Goal: Task Accomplishment & Management: Manage account settings

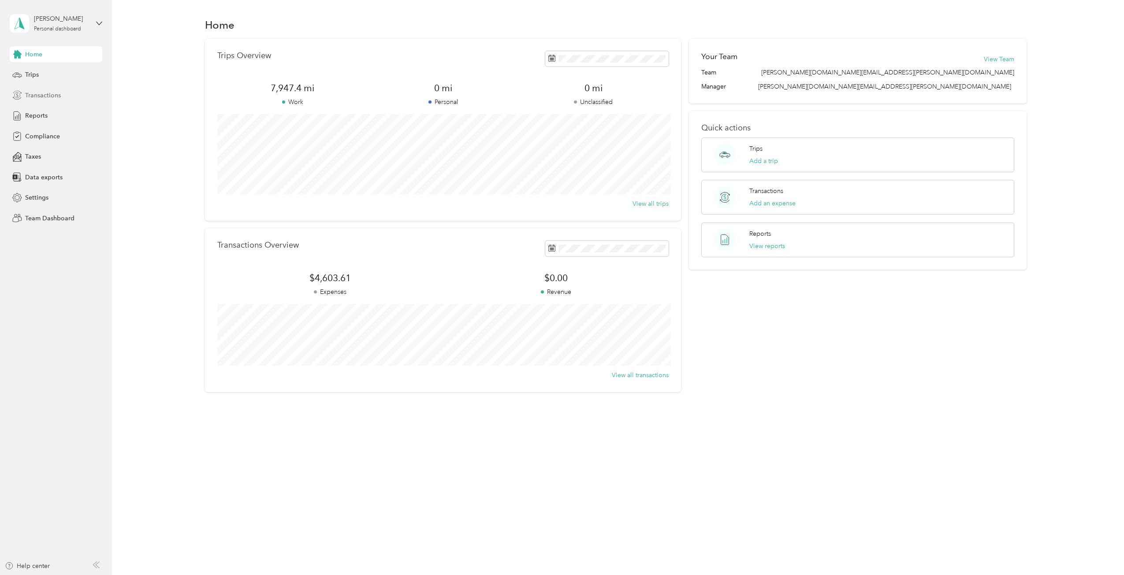
click at [50, 96] on span "Transactions" at bounding box center [43, 95] width 36 height 9
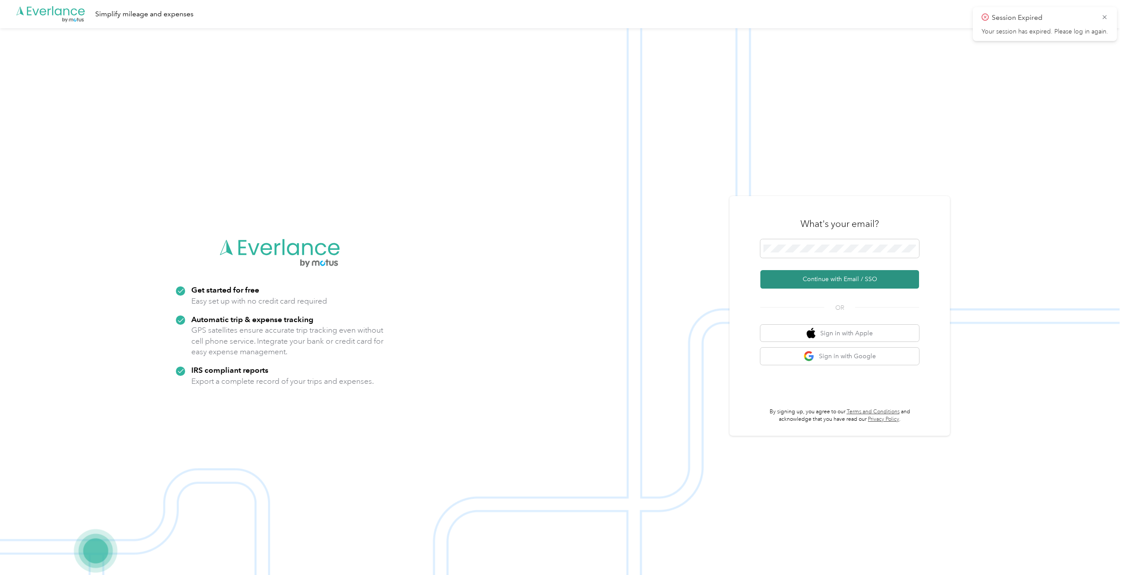
click at [836, 275] on button "Continue with Email / SSO" at bounding box center [839, 279] width 159 height 19
click at [1107, 16] on icon at bounding box center [1104, 17] width 7 height 8
click at [835, 276] on button "Continue with Email / SSO" at bounding box center [839, 279] width 159 height 19
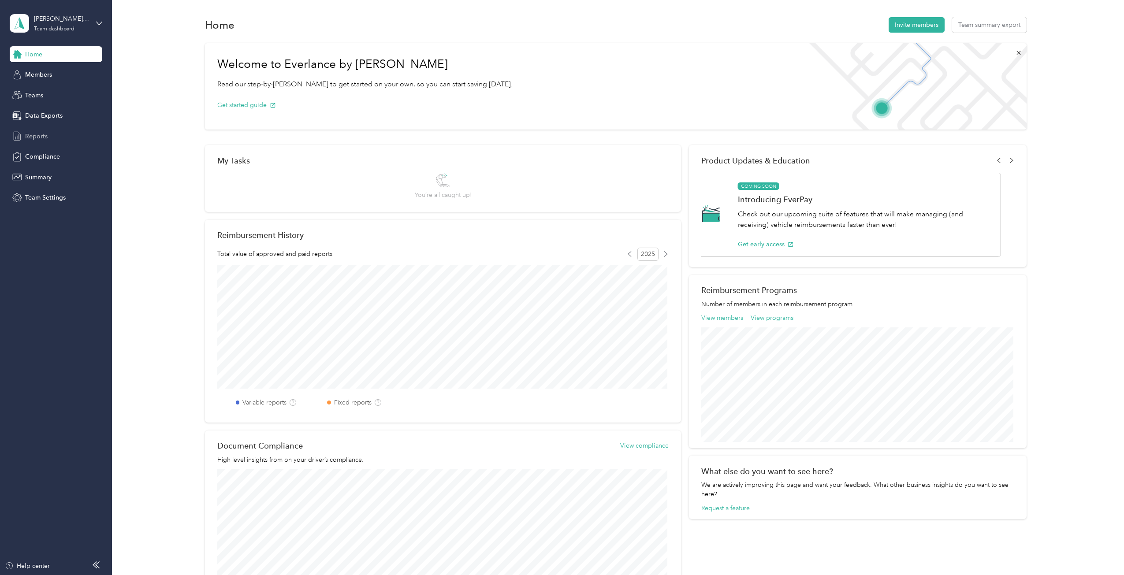
click at [33, 138] on span "Reports" at bounding box center [36, 136] width 22 height 9
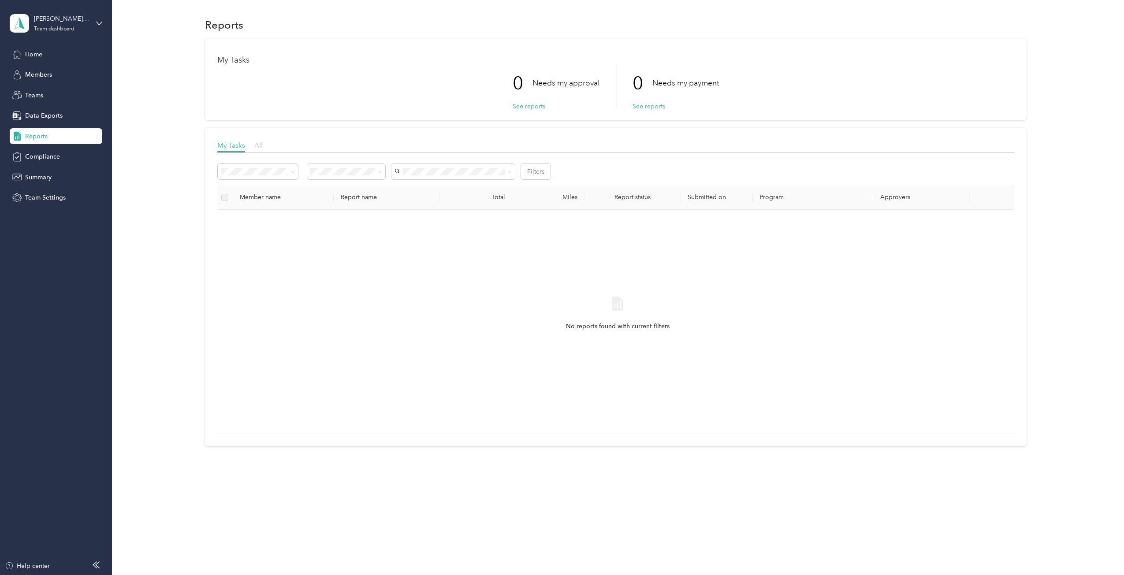
click at [260, 147] on span "All" at bounding box center [258, 145] width 8 height 8
click at [227, 145] on span "My Tasks" at bounding box center [231, 145] width 28 height 8
click at [380, 171] on icon at bounding box center [380, 172] width 4 height 4
click at [380, 171] on icon at bounding box center [380, 172] width 3 height 2
click at [292, 173] on icon at bounding box center [293, 172] width 4 height 4
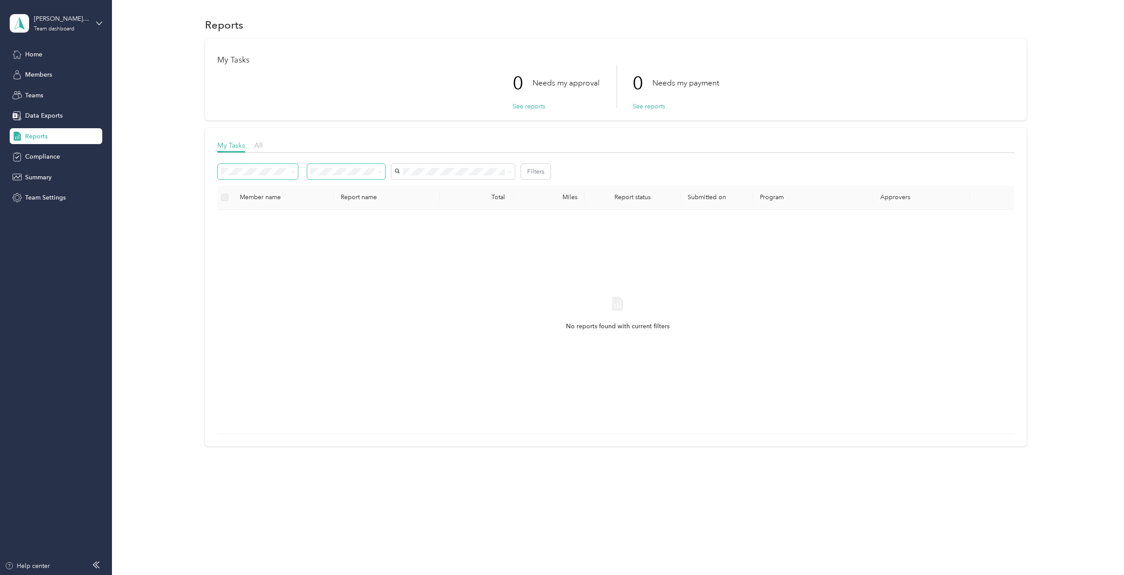
click at [264, 190] on li "Variable reports" at bounding box center [258, 183] width 80 height 15
click at [51, 112] on span "Data Exports" at bounding box center [43, 115] width 37 height 9
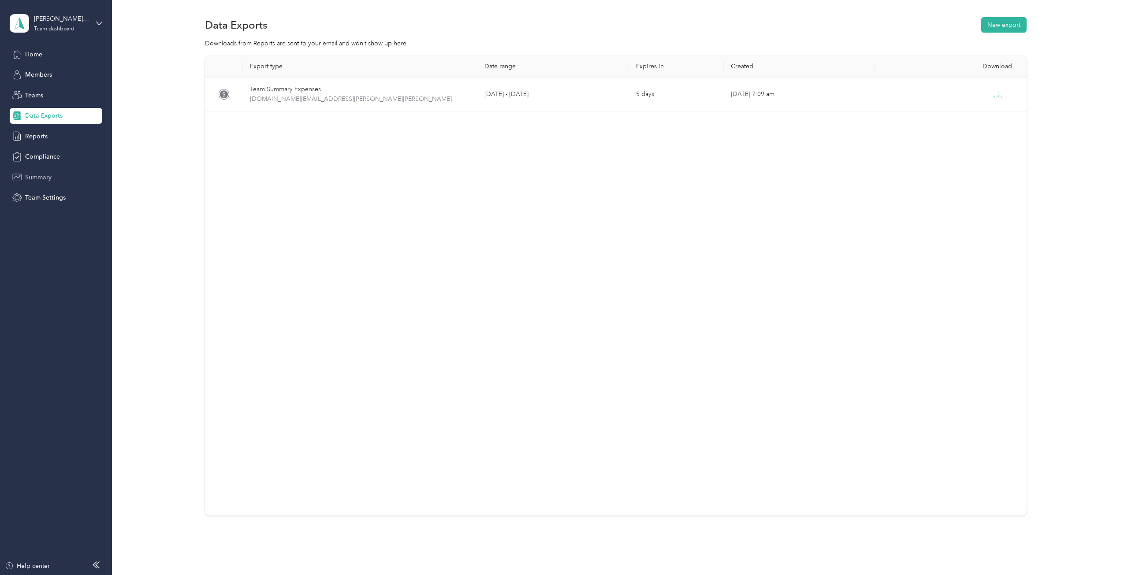
click at [42, 180] on span "Summary" at bounding box center [38, 177] width 26 height 9
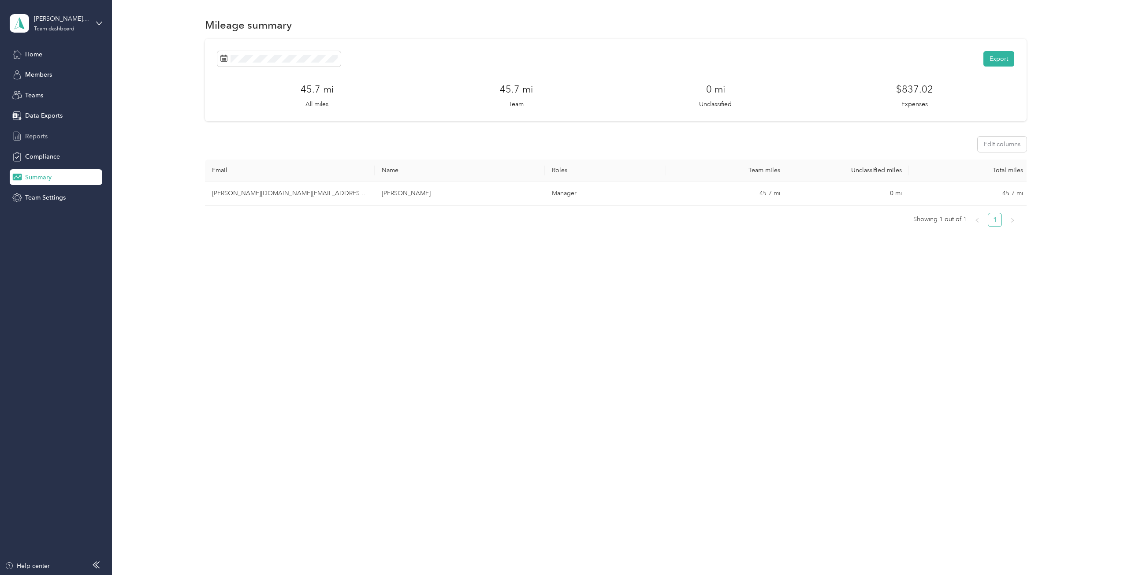
click at [34, 134] on span "Reports" at bounding box center [36, 136] width 22 height 9
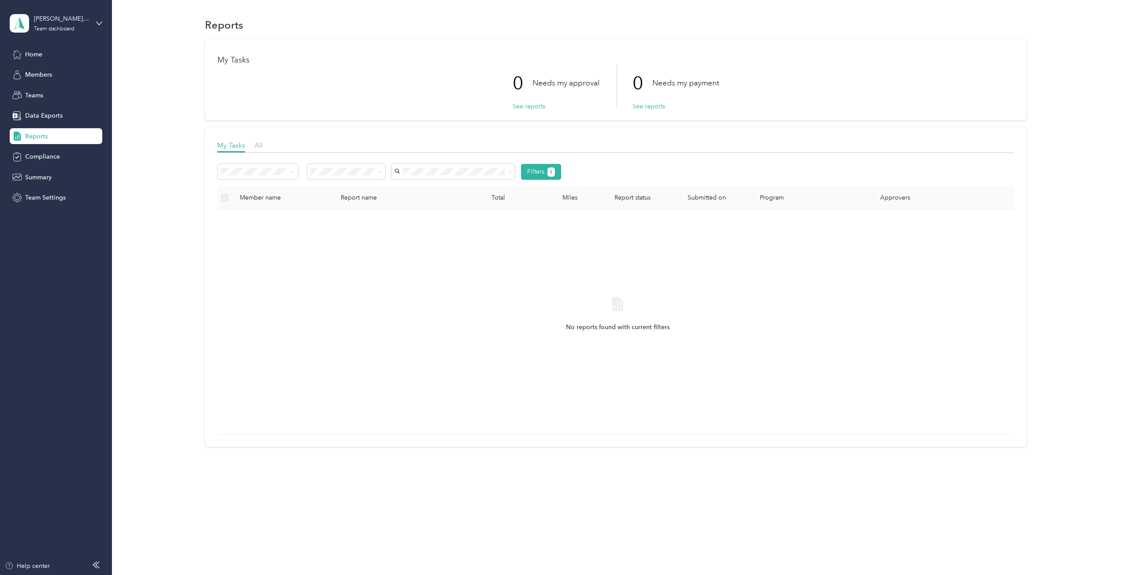
click at [519, 173] on div "Filters 1" at bounding box center [389, 172] width 343 height 16
click at [510, 173] on icon at bounding box center [510, 172] width 4 height 4
click at [420, 189] on span "[PERSON_NAME]" at bounding box center [422, 187] width 49 height 7
click at [293, 172] on icon at bounding box center [293, 172] width 4 height 4
